Goal: Information Seeking & Learning: Learn about a topic

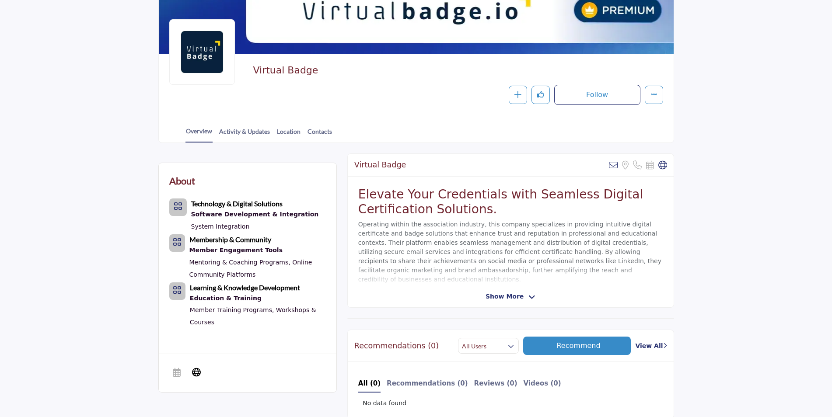
scroll to position [87, 0]
click at [502, 298] on span "Show More" at bounding box center [504, 296] width 38 height 9
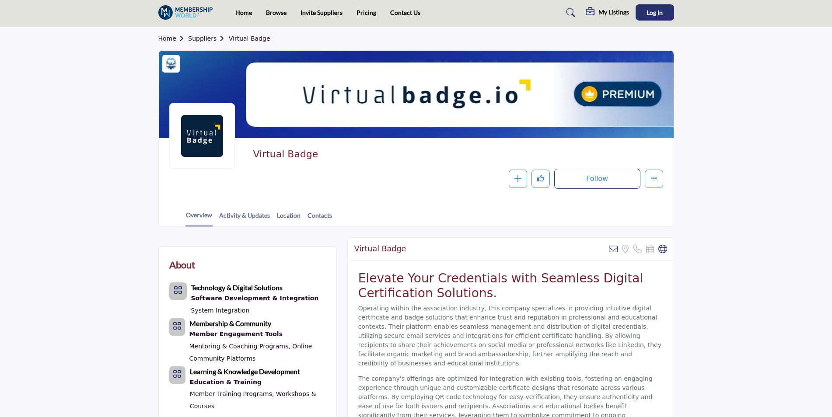
scroll to position [0, 0]
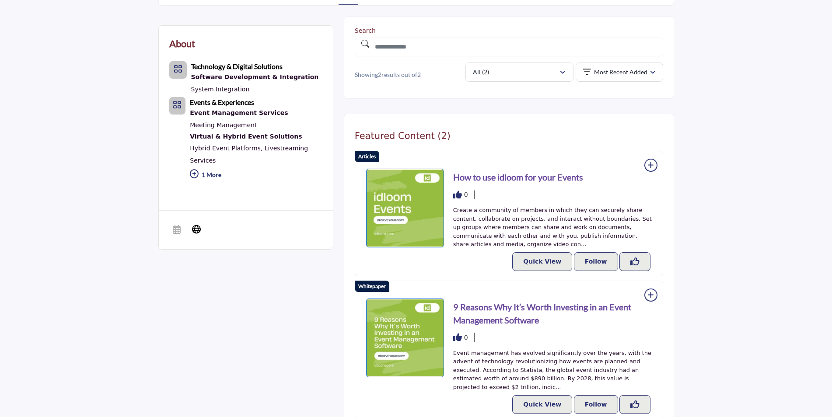
scroll to position [189, 0]
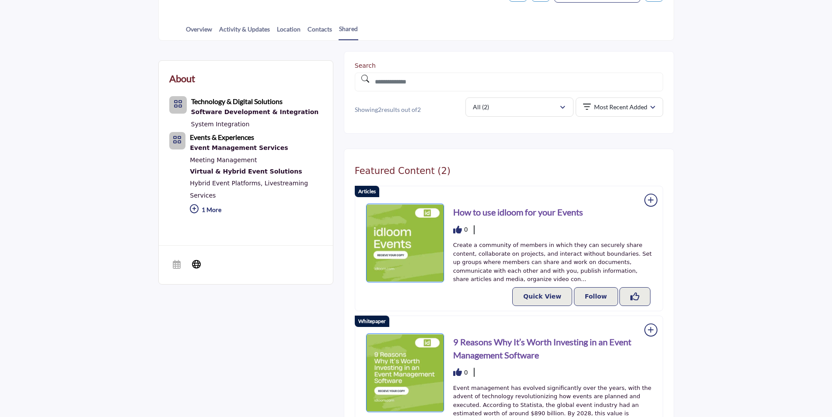
click at [209, 202] on p "1 More" at bounding box center [256, 211] width 132 height 19
click at [227, 160] on link "Meeting Management" at bounding box center [223, 160] width 67 height 7
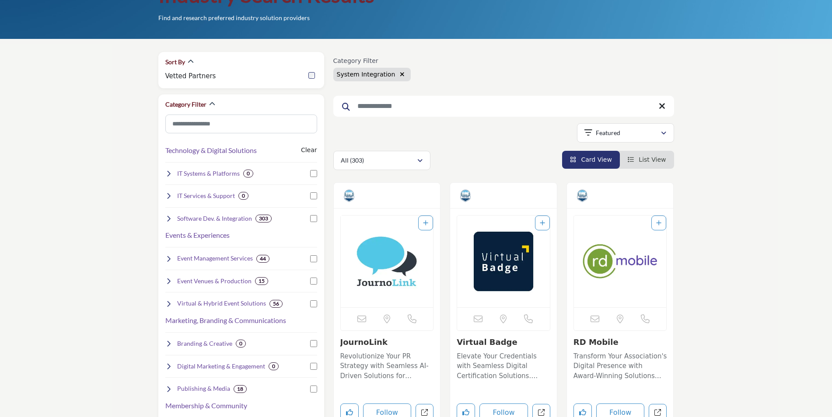
scroll to position [73, 0]
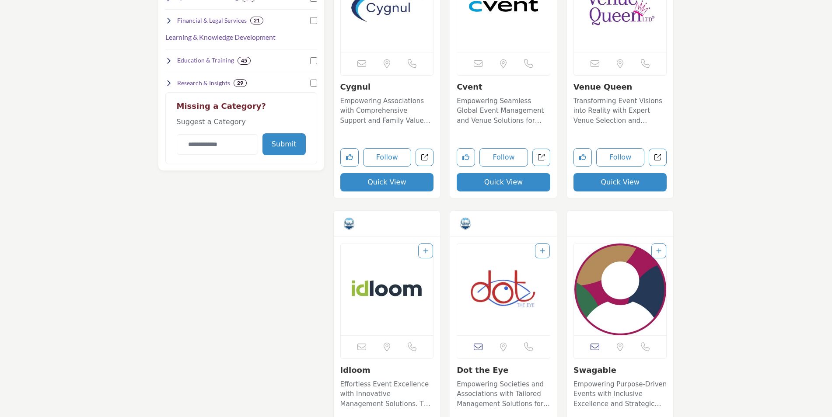
scroll to position [612, 0]
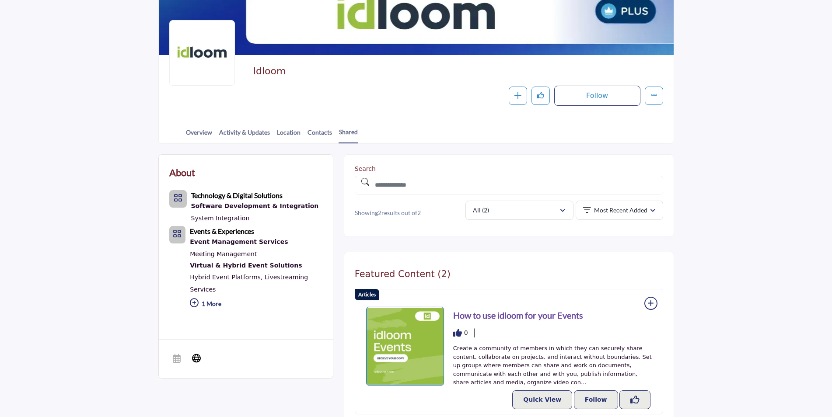
scroll to position [73, 0]
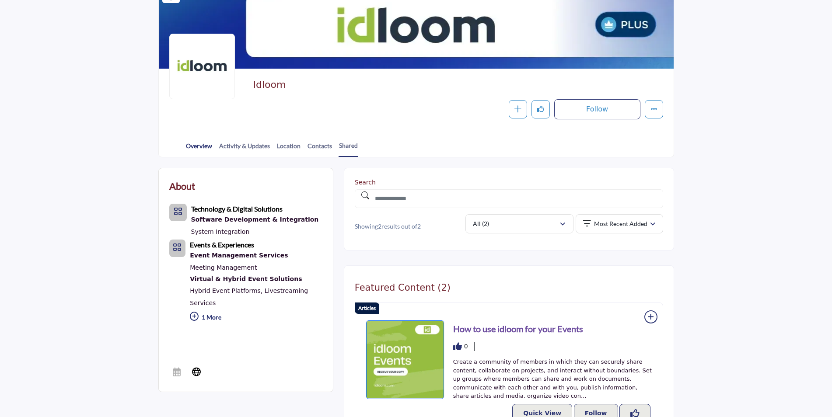
click at [201, 148] on link "Overview" at bounding box center [198, 148] width 27 height 15
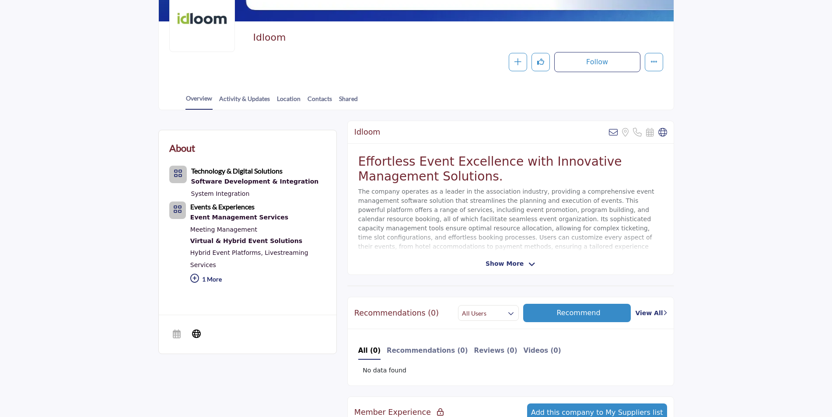
scroll to position [117, 0]
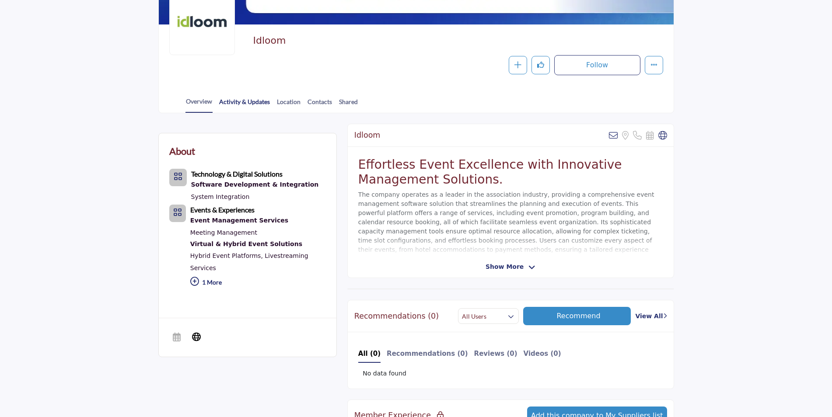
click at [228, 107] on link "Activity & Updates" at bounding box center [245, 104] width 52 height 15
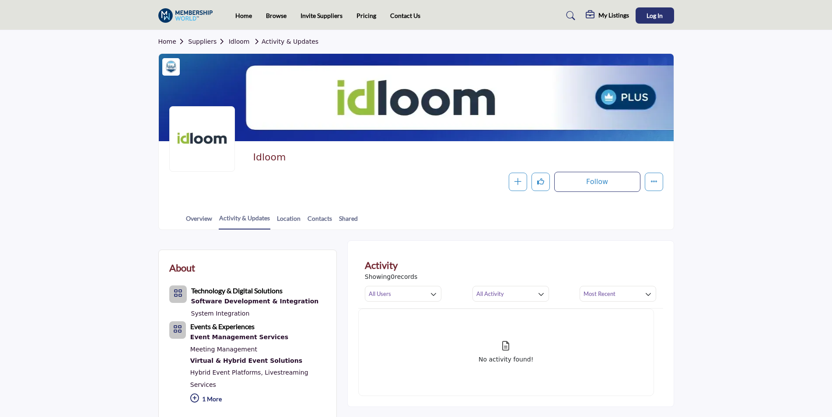
scroll to position [58, 0]
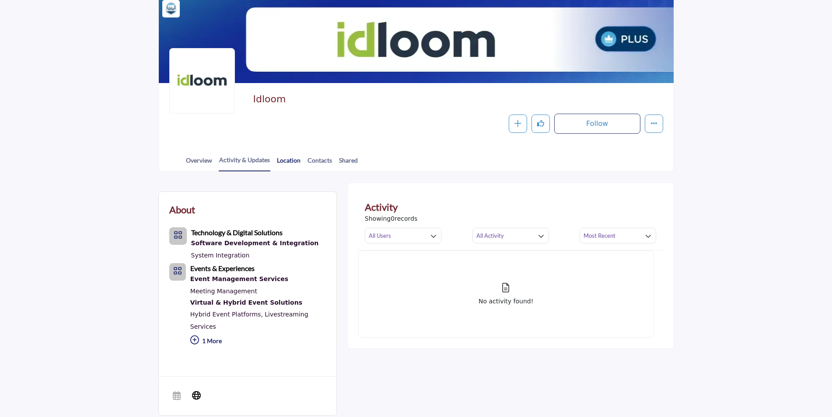
click at [284, 163] on link "Location" at bounding box center [288, 163] width 24 height 15
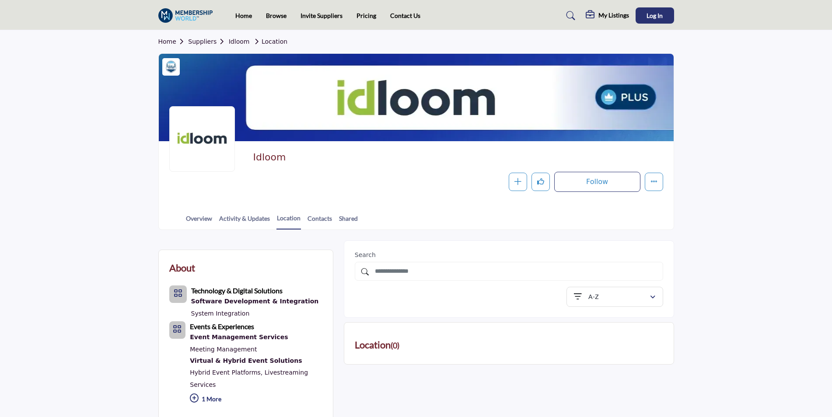
click at [310, 216] on link "Contacts" at bounding box center [319, 221] width 25 height 15
click at [342, 216] on link "Shared" at bounding box center [348, 221] width 20 height 15
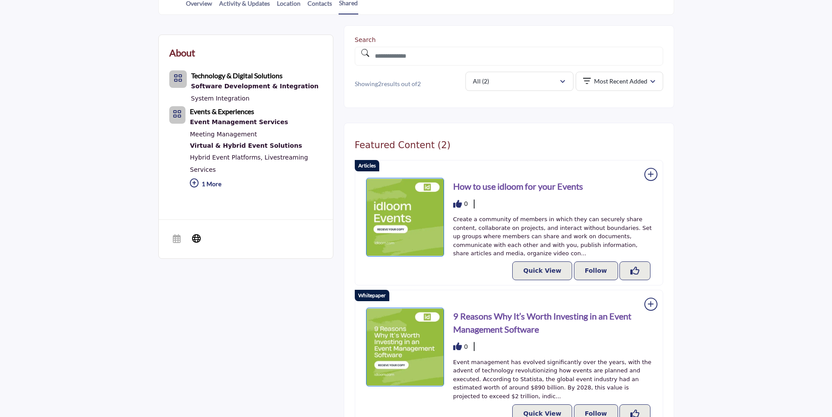
scroll to position [219, 0]
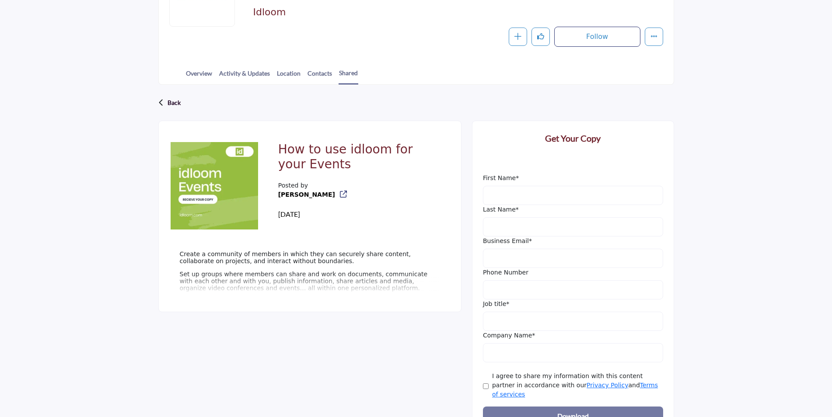
scroll to position [160, 0]
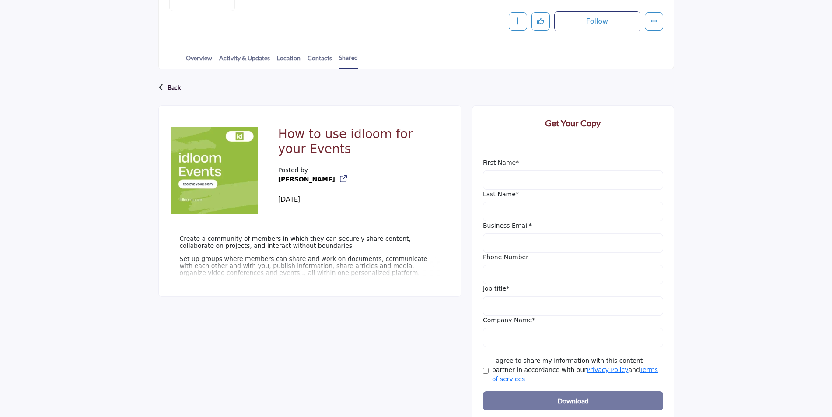
click at [271, 273] on p "Set up groups where members can share and work on documents, communicate with e…" at bounding box center [310, 265] width 260 height 21
click at [336, 262] on p "Set up groups where members can share and work on documents, communicate with e…" at bounding box center [310, 265] width 260 height 21
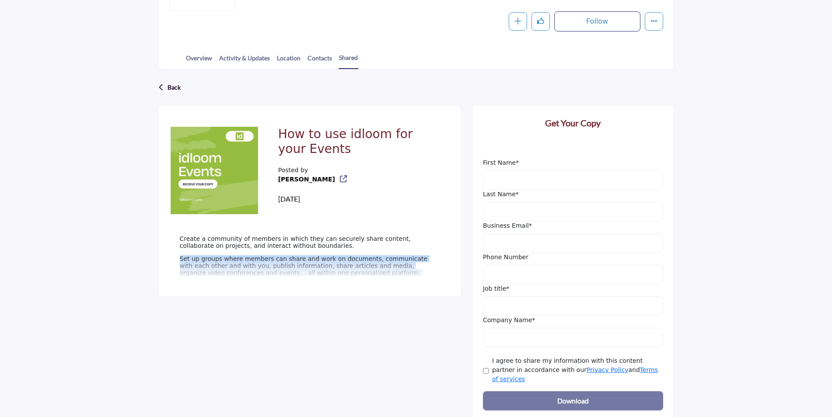
click at [336, 262] on p "Set up groups where members can share and work on documents, communicate with e…" at bounding box center [310, 265] width 260 height 21
drag, startPoint x: 336, startPoint y: 262, endPoint x: 266, endPoint y: 269, distance: 70.2
click at [266, 269] on p "Set up groups where members can share and work on documents, communicate with e…" at bounding box center [310, 265] width 260 height 21
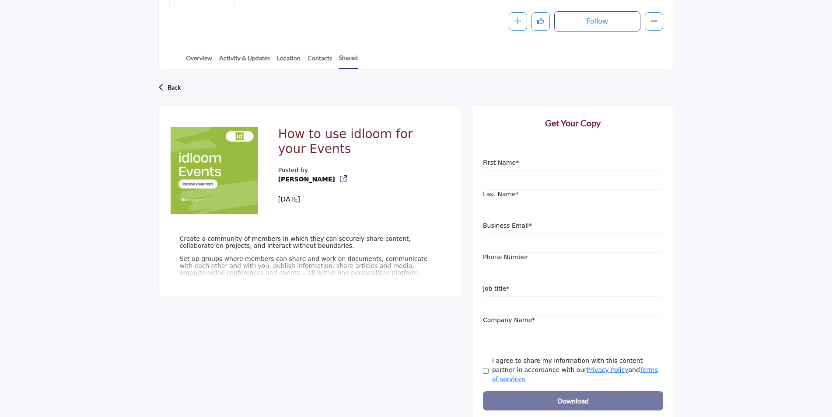
click at [244, 244] on p "Create a community of members in which they can securely share content, collabo…" at bounding box center [310, 242] width 260 height 14
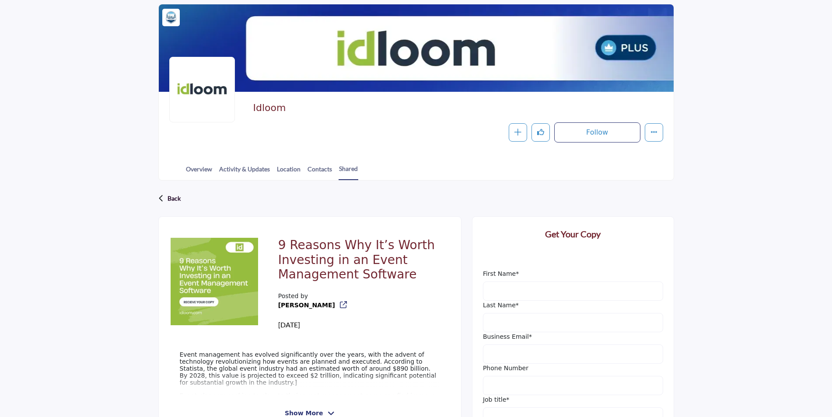
scroll to position [146, 0]
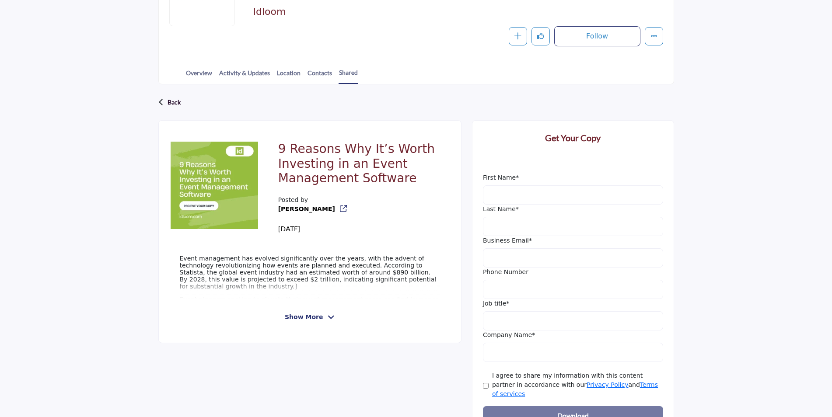
click at [303, 318] on span "Show More" at bounding box center [304, 317] width 38 height 9
